Goal: Find specific page/section: Find specific page/section

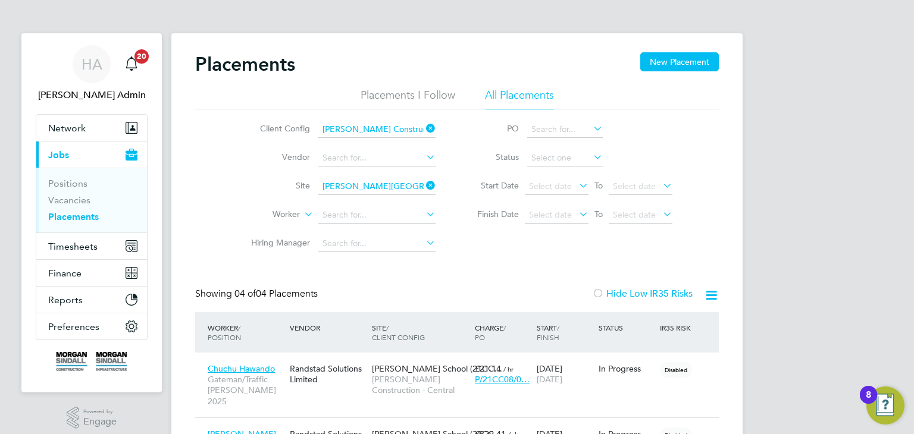
click at [424, 128] on icon at bounding box center [424, 128] width 0 height 17
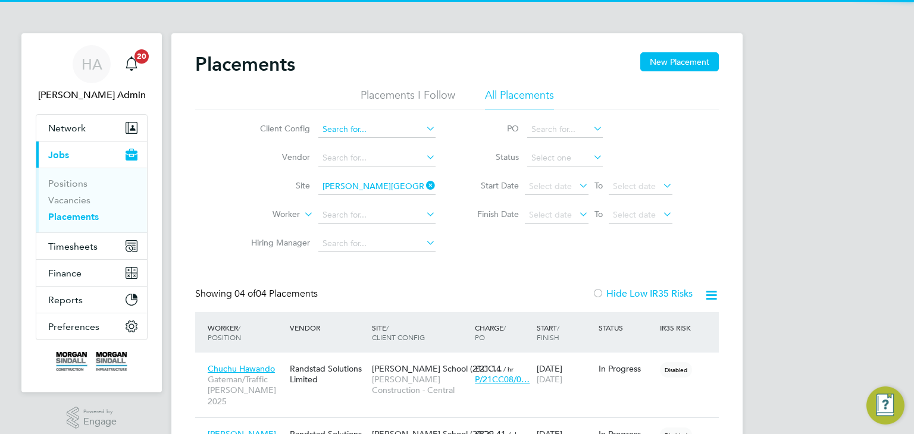
click at [386, 126] on input at bounding box center [376, 129] width 117 height 17
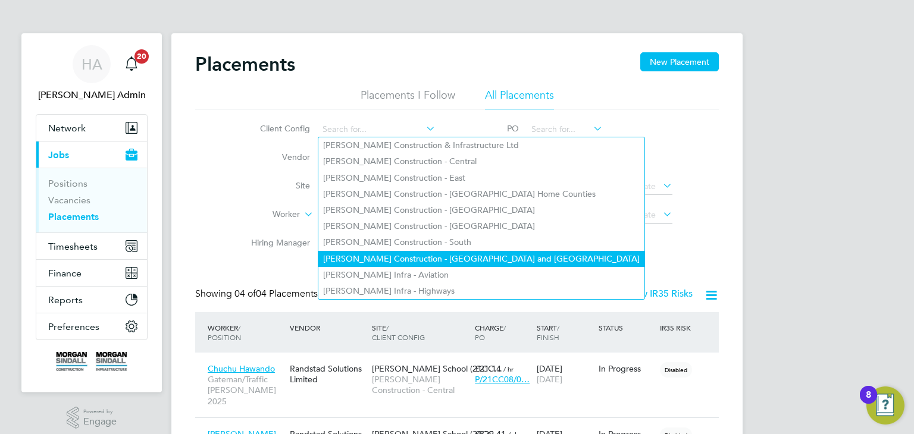
click at [419, 252] on li "[PERSON_NAME] Construction - [GEOGRAPHIC_DATA] and [GEOGRAPHIC_DATA]" at bounding box center [481, 259] width 326 height 16
type input "[PERSON_NAME] Construction - [GEOGRAPHIC_DATA] and [GEOGRAPHIC_DATA]"
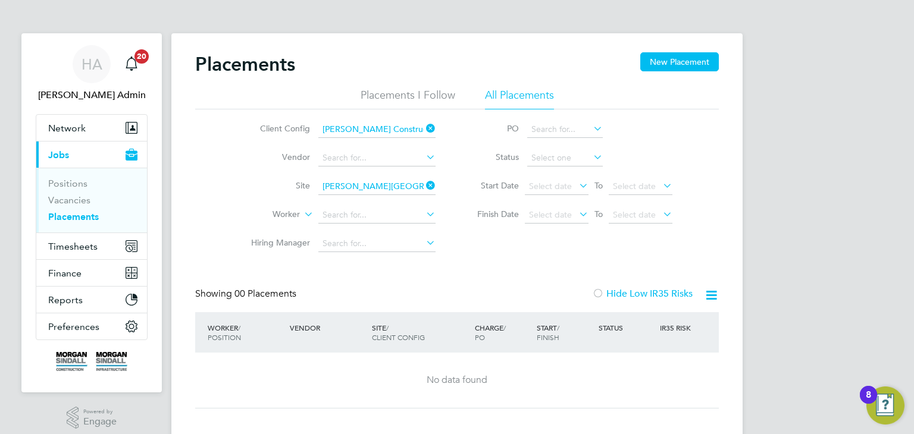
click at [424, 186] on icon at bounding box center [424, 185] width 0 height 17
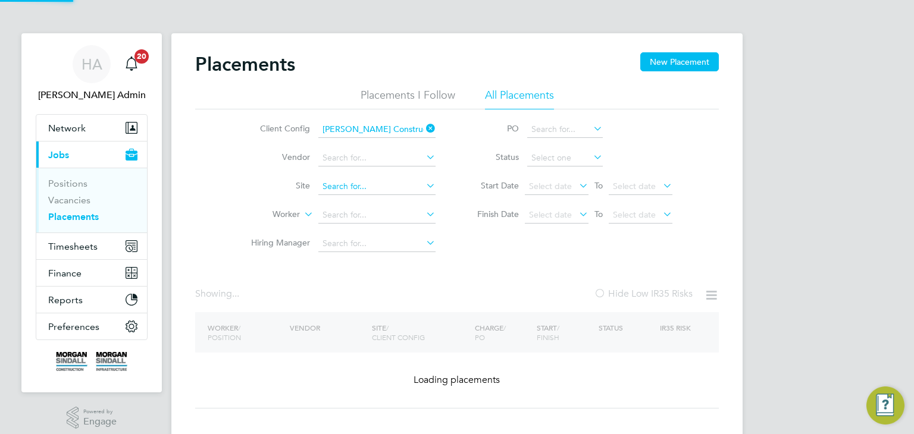
click at [385, 186] on input at bounding box center [376, 187] width 117 height 17
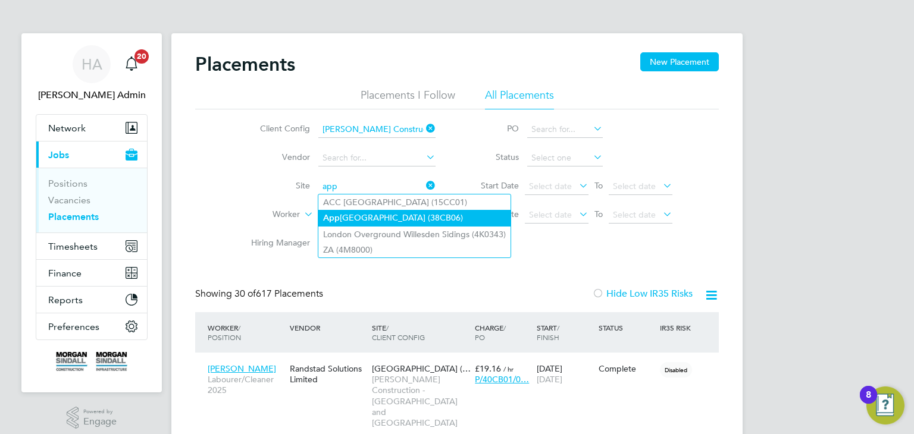
click at [382, 218] on li "App [GEOGRAPHIC_DATA] (38CB06)" at bounding box center [414, 218] width 192 height 16
type input "[PERSON_NAME][GEOGRAPHIC_DATA] (38CB06)"
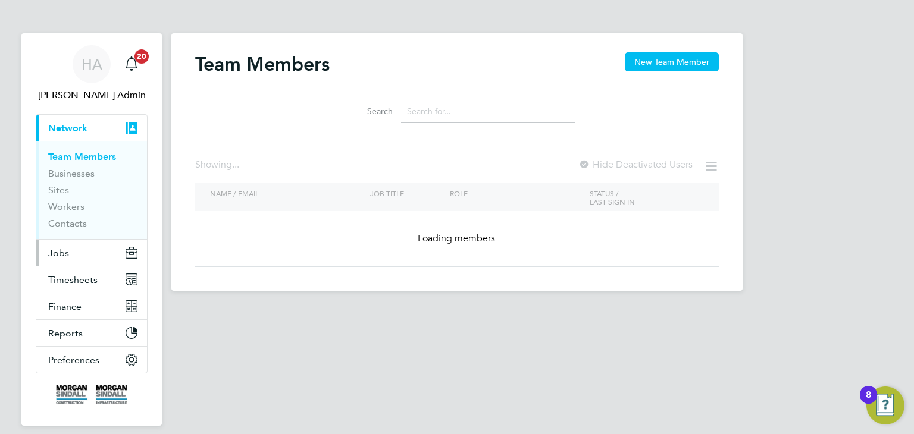
click at [64, 257] on span "Jobs" at bounding box center [58, 253] width 21 height 11
click at [61, 255] on span "Jobs" at bounding box center [58, 253] width 21 height 11
click at [59, 255] on span "Jobs" at bounding box center [58, 253] width 21 height 11
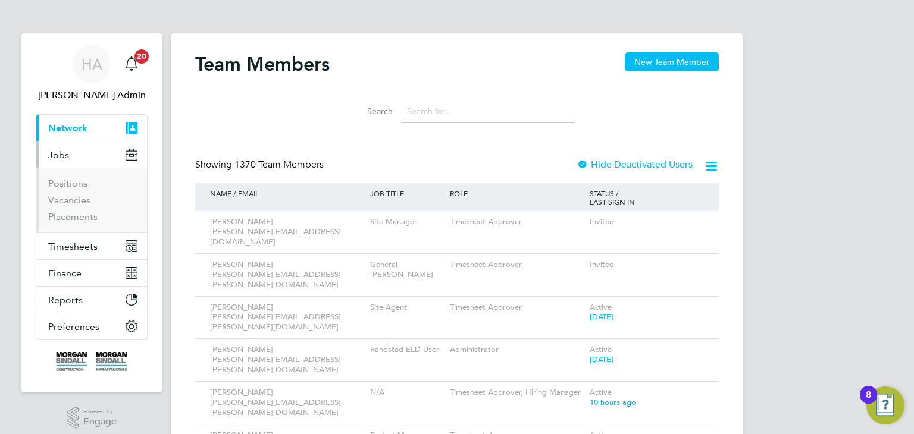
click at [59, 161] on span "Jobs" at bounding box center [58, 154] width 21 height 11
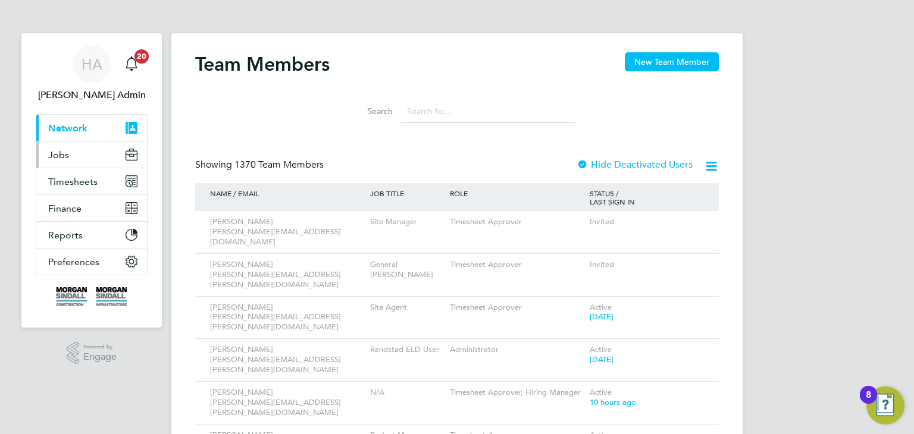
click at [60, 158] on span "Jobs" at bounding box center [58, 154] width 21 height 11
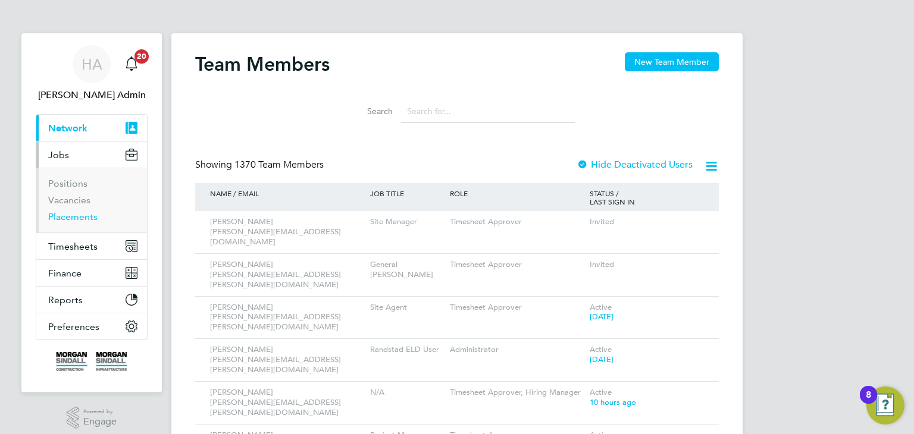
click at [56, 216] on link "Placements" at bounding box center [72, 216] width 49 height 11
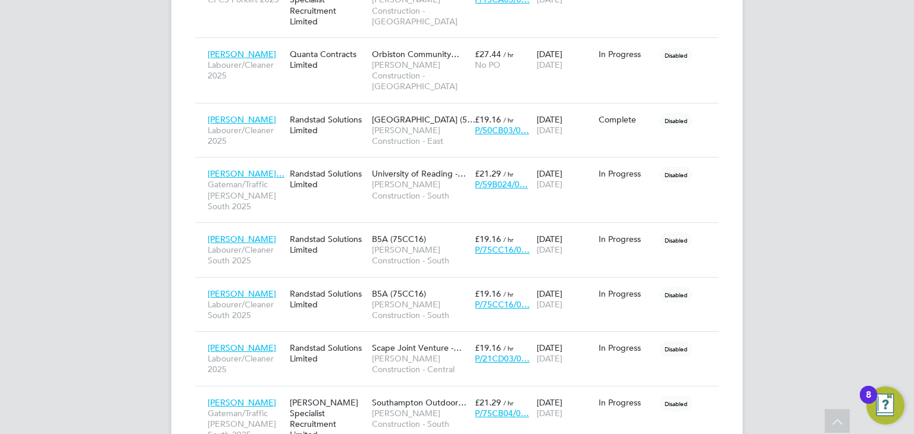
scroll to position [1781, 0]
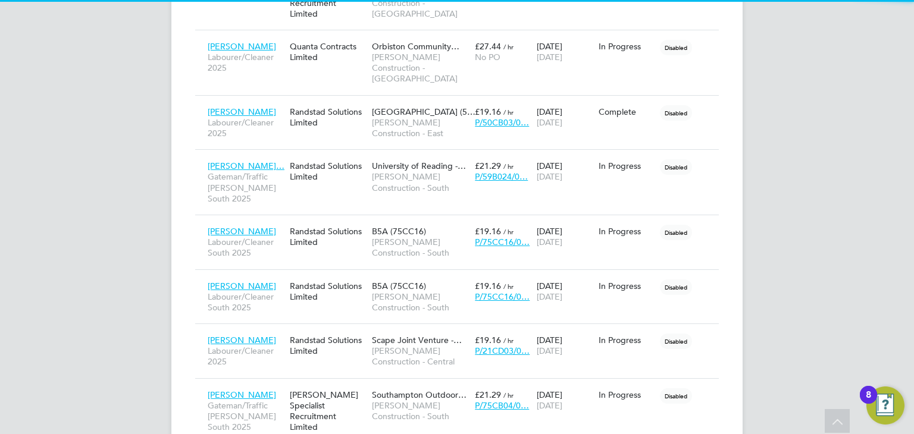
scroll to position [5, 6]
